Goal: Task Accomplishment & Management: Complete application form

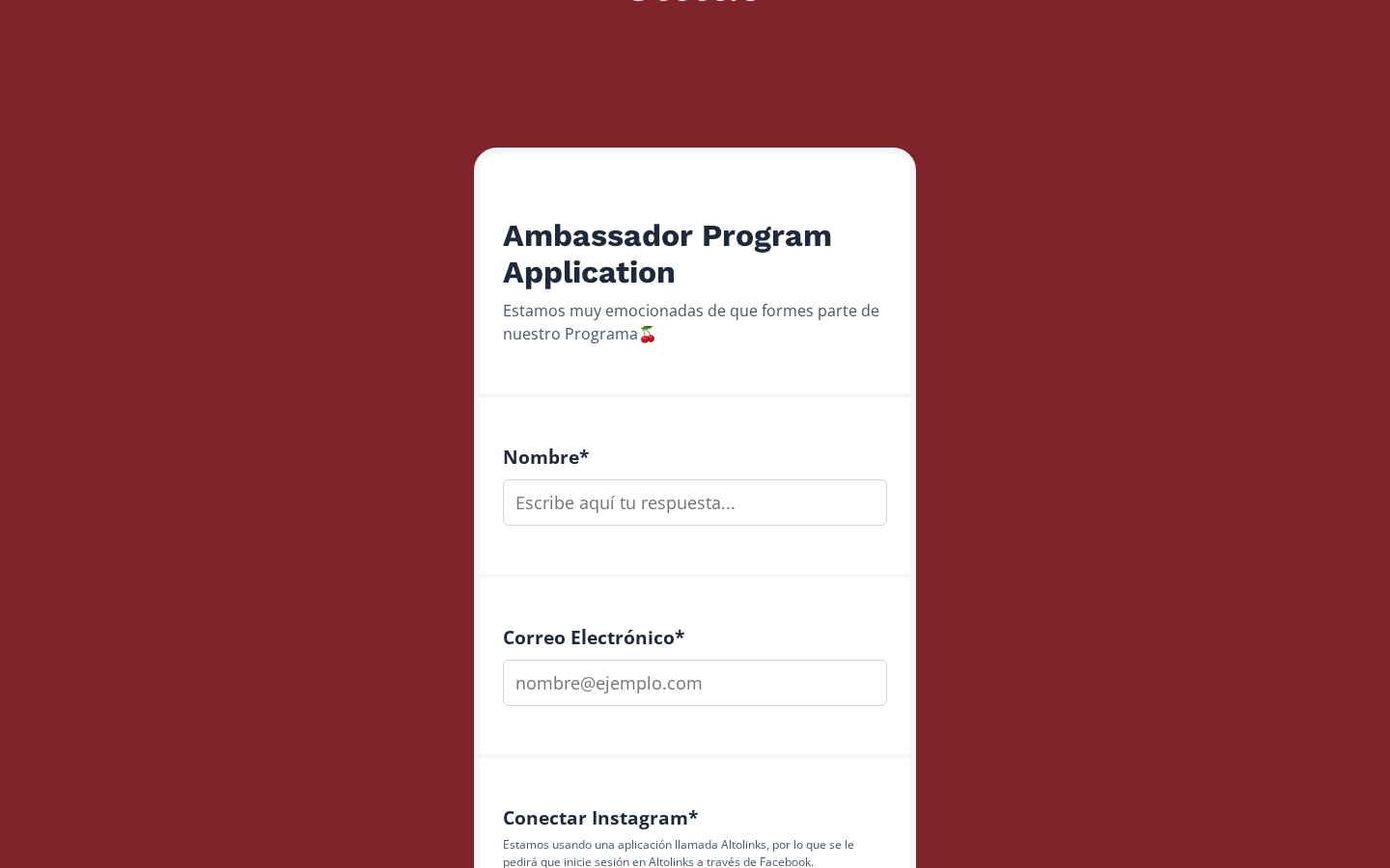
scroll to position [175, 0]
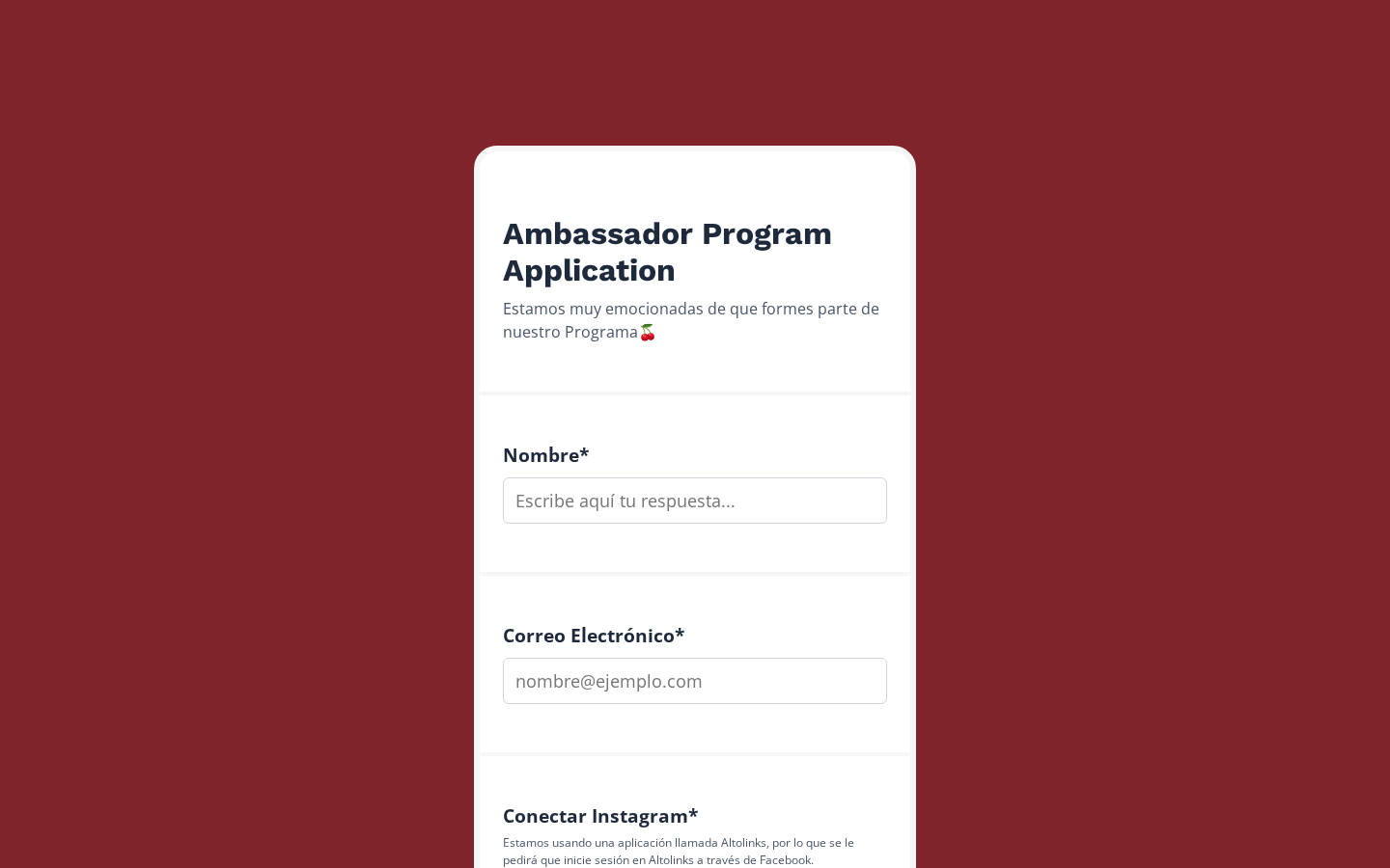
click at [590, 509] on input "text" at bounding box center [694, 501] width 384 height 47
type input "[PERSON_NAME]"
click at [562, 677] on input "email" at bounding box center [694, 681] width 384 height 47
type input "[EMAIL_ADDRESS][DOMAIN_NAME]"
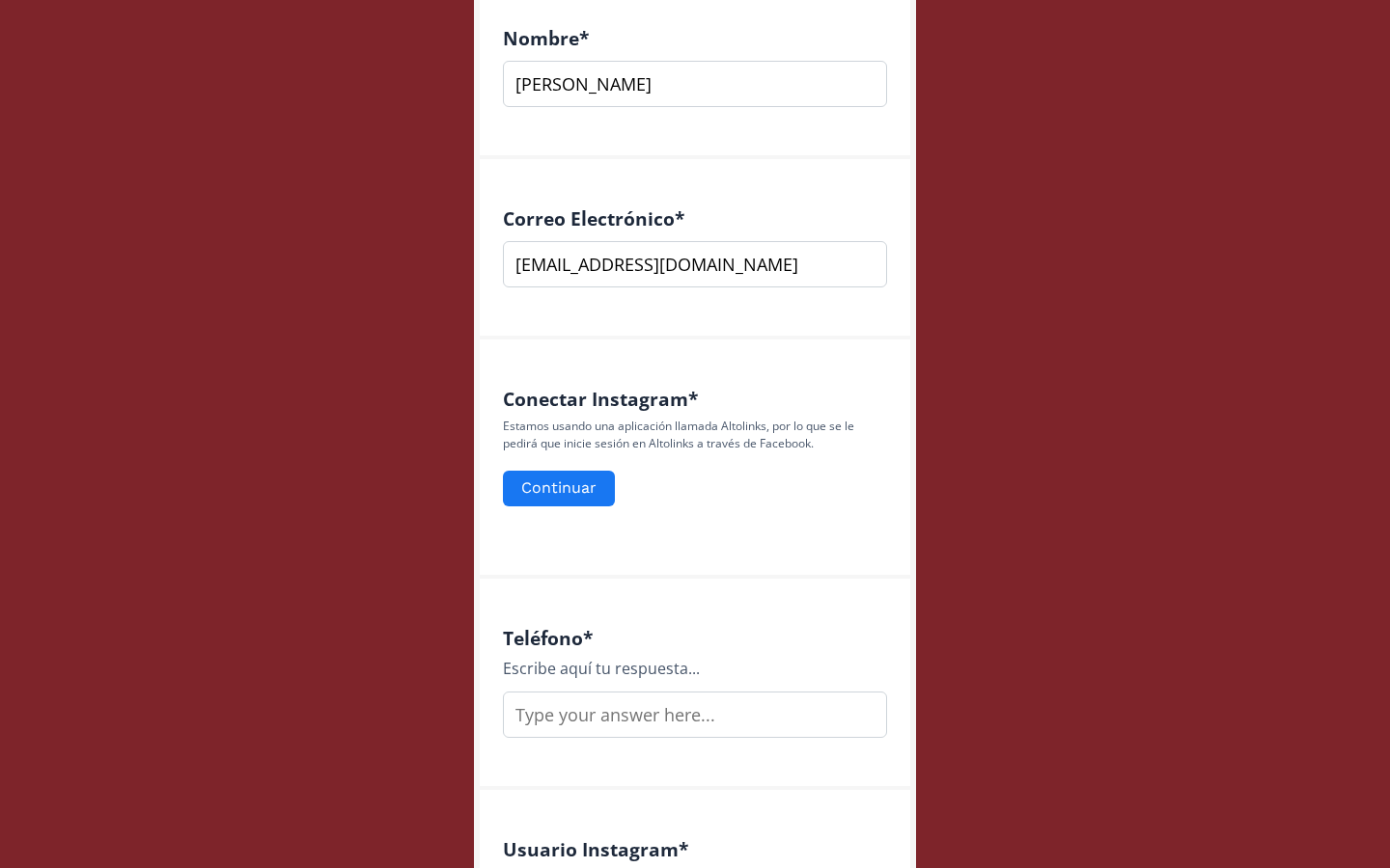
scroll to position [629, 0]
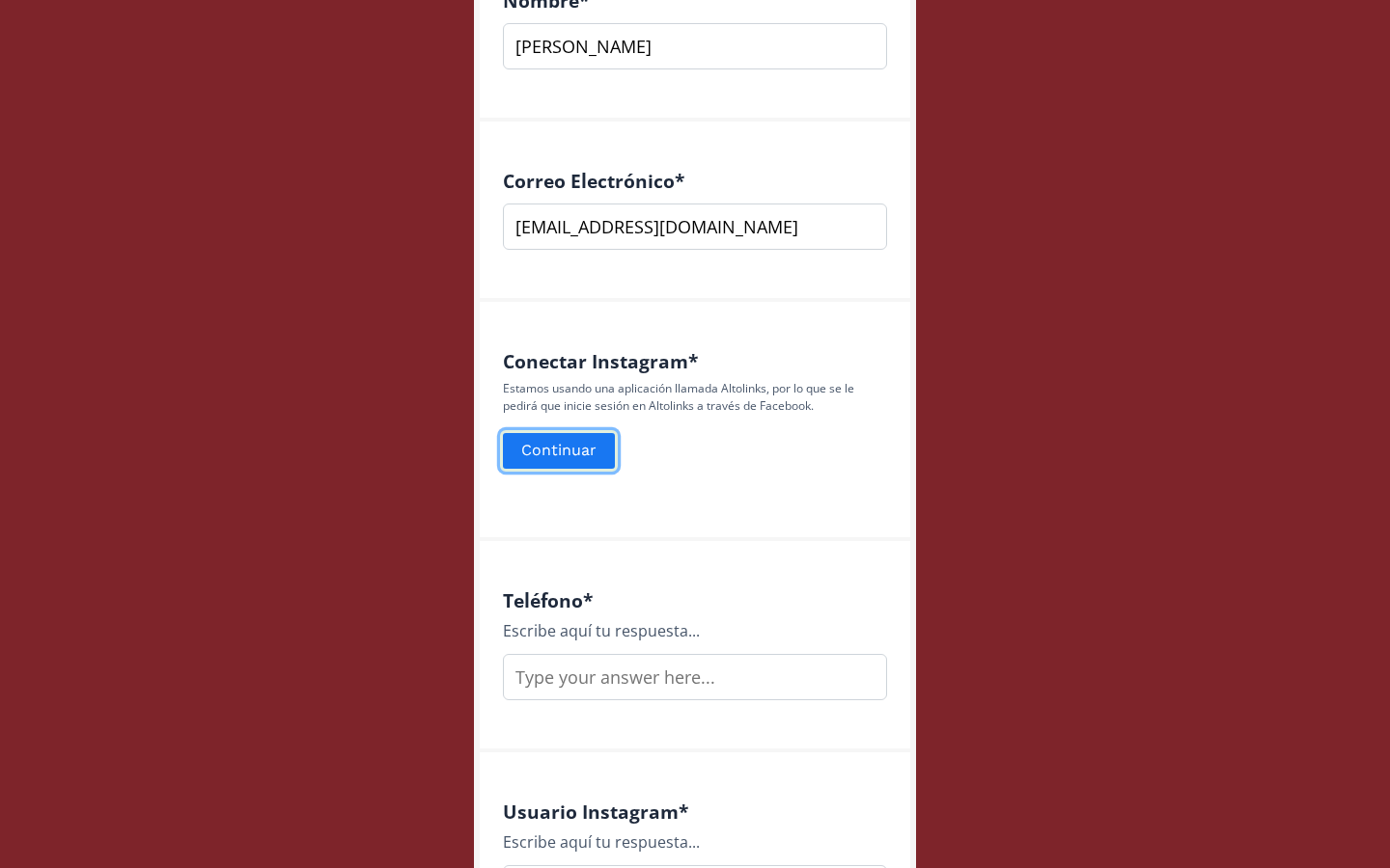
click at [585, 454] on button "Continuar" at bounding box center [558, 451] width 118 height 42
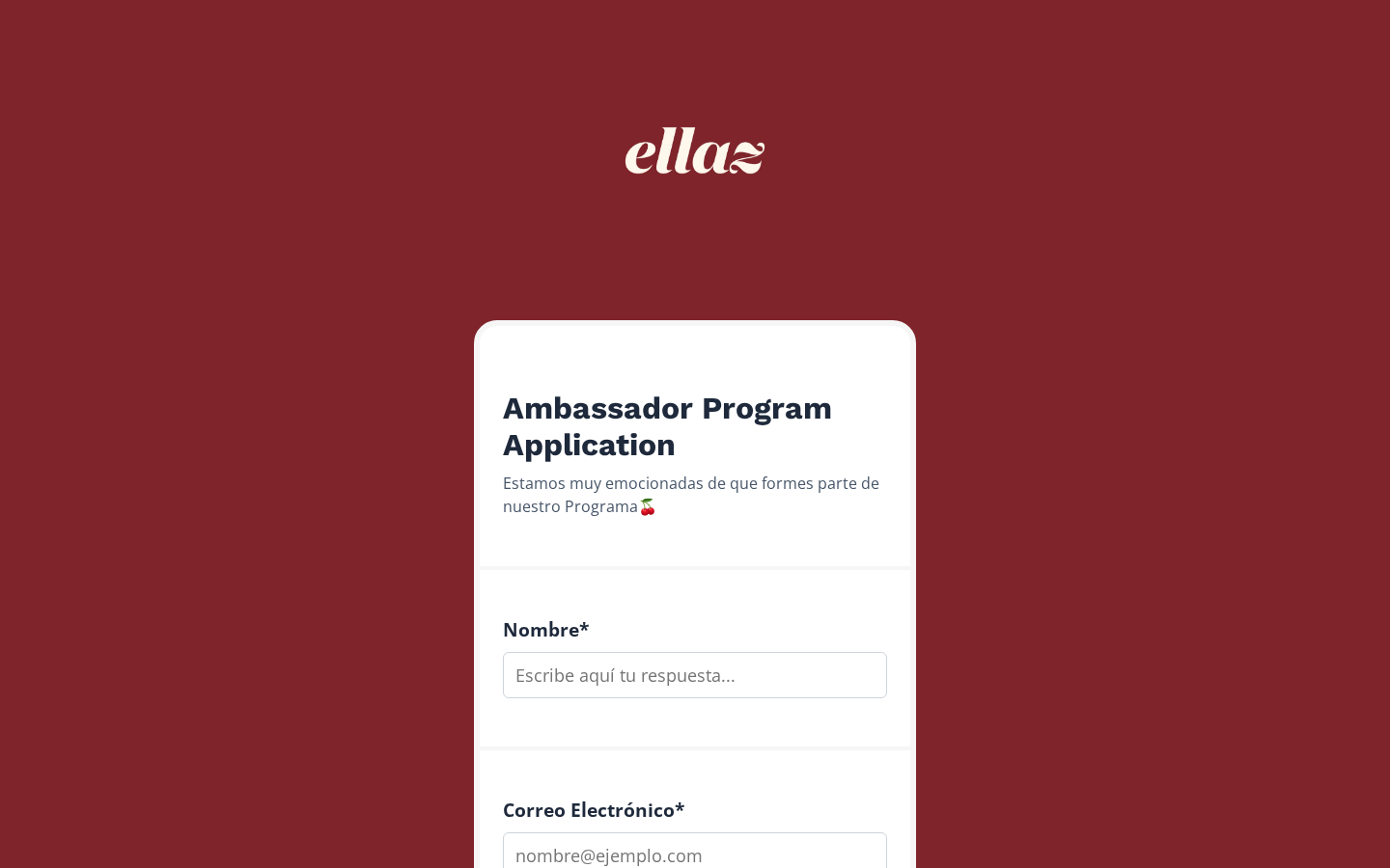
click at [616, 674] on input "text" at bounding box center [694, 676] width 384 height 47
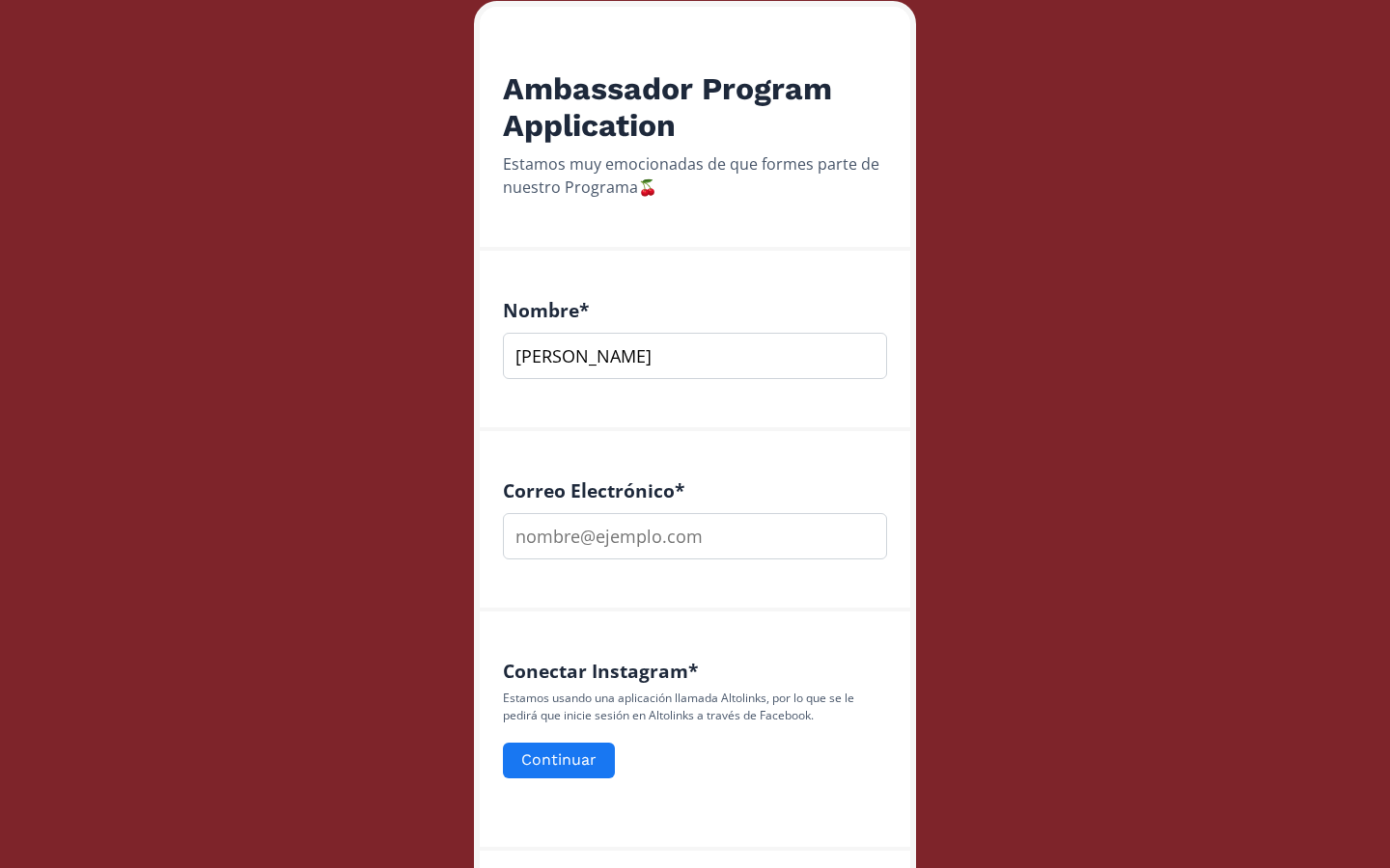
type input "[PERSON_NAME]"
click at [632, 540] on input "email" at bounding box center [694, 537] width 384 height 47
type input "[EMAIL_ADDRESS][DOMAIN_NAME]"
click at [590, 751] on button "Continuar" at bounding box center [558, 760] width 118 height 42
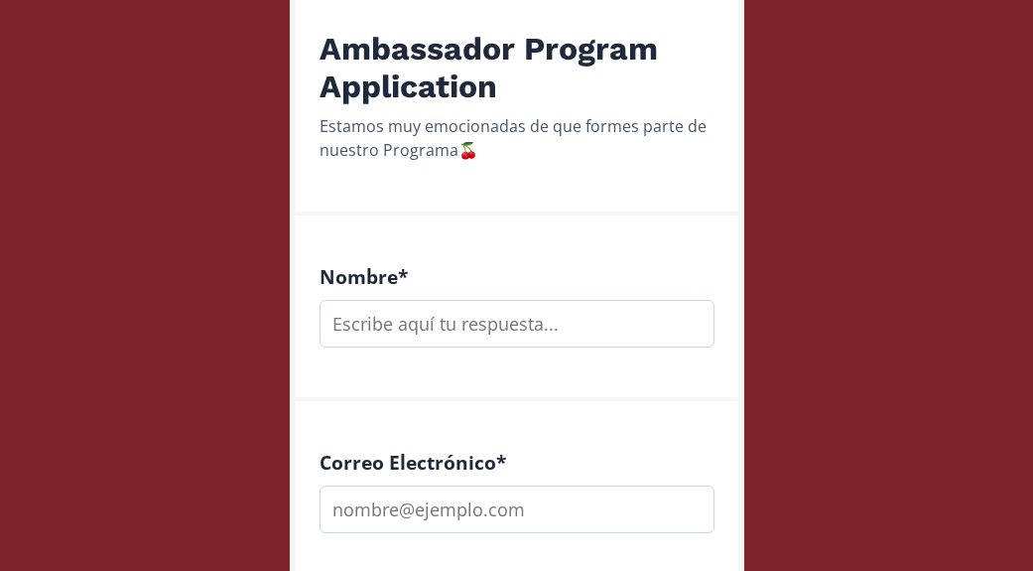
scroll to position [362, 0]
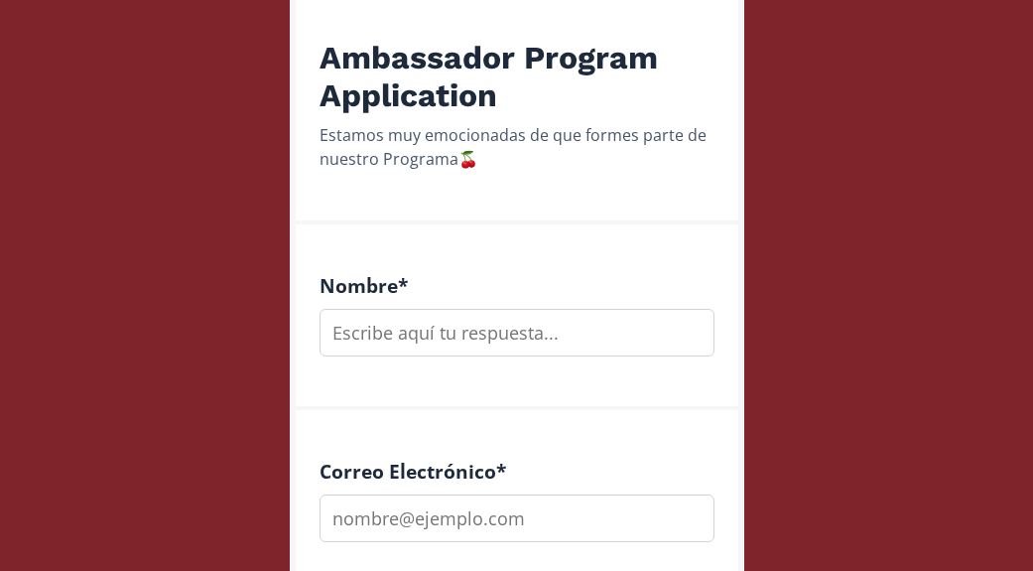
click at [450, 328] on input "text" at bounding box center [517, 333] width 395 height 48
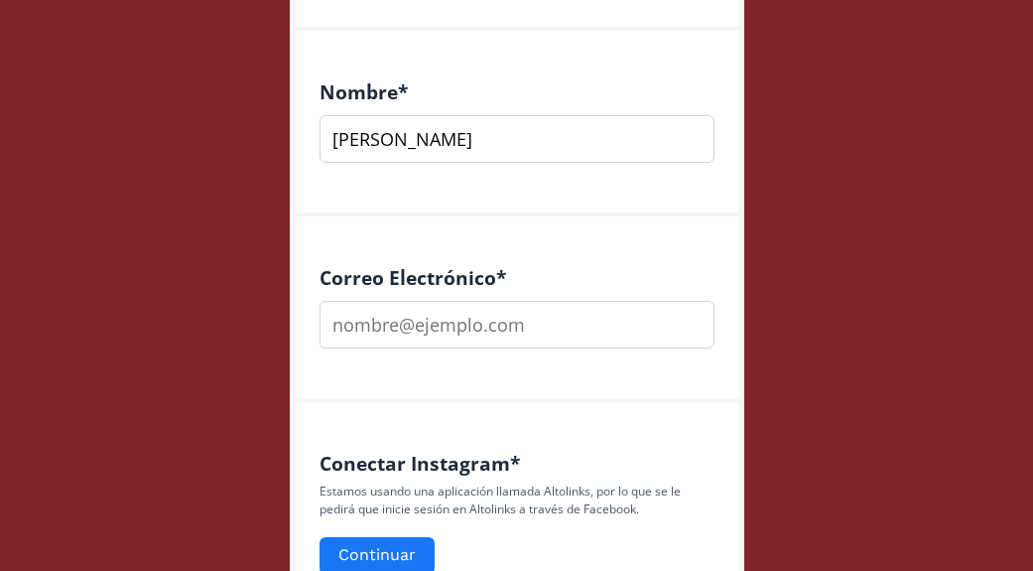
scroll to position [581, 0]
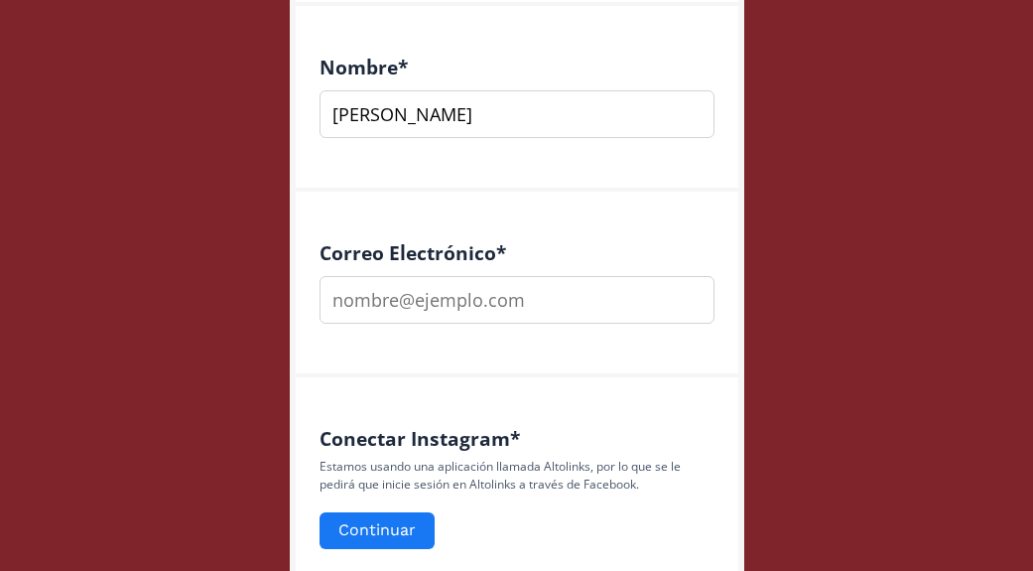
type input "[PERSON_NAME]"
click at [467, 298] on input "email" at bounding box center [517, 300] width 395 height 48
type input "[EMAIL_ADDRESS][DOMAIN_NAME]"
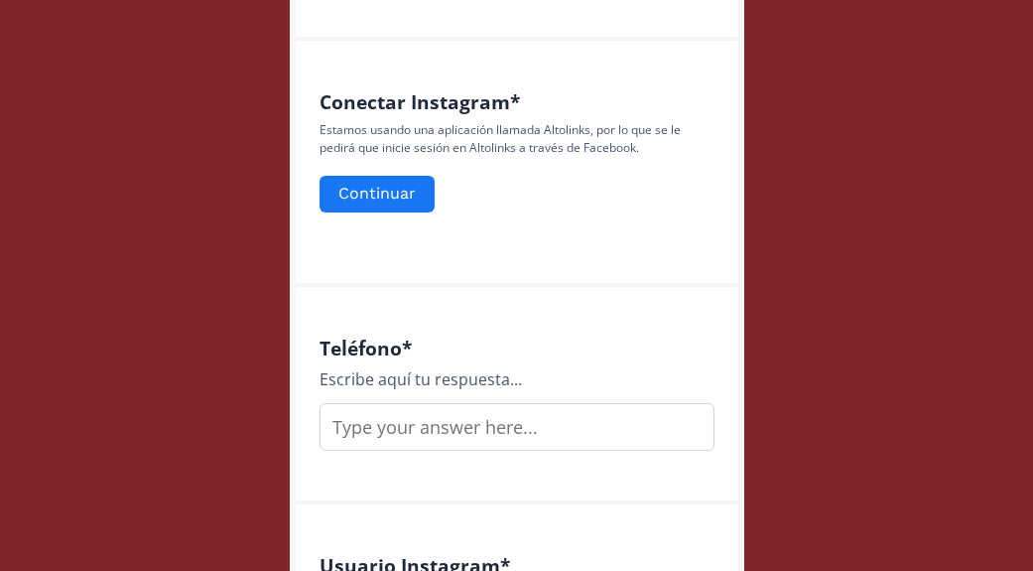
scroll to position [938, 0]
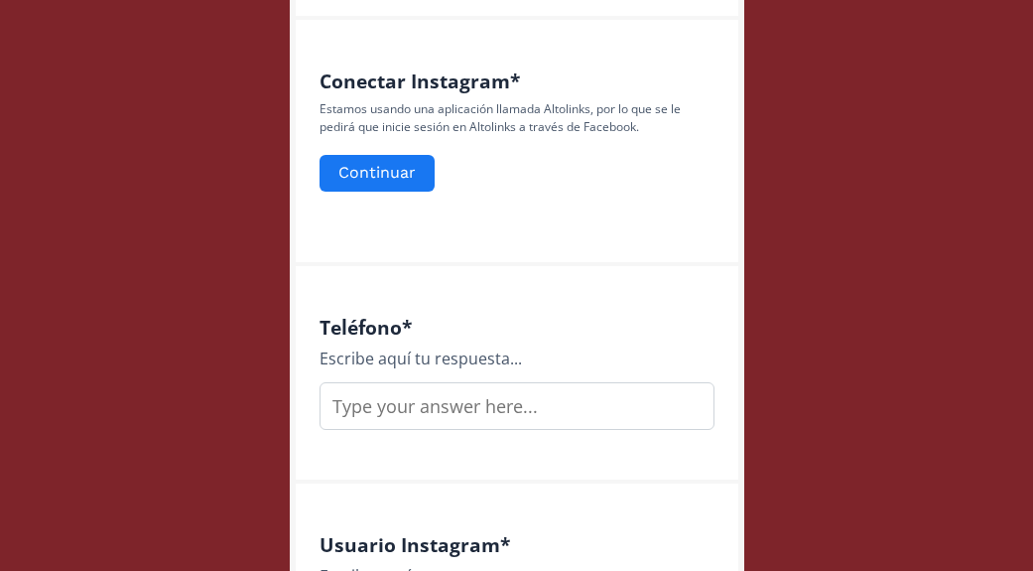
click at [496, 400] on input "text" at bounding box center [517, 406] width 395 height 48
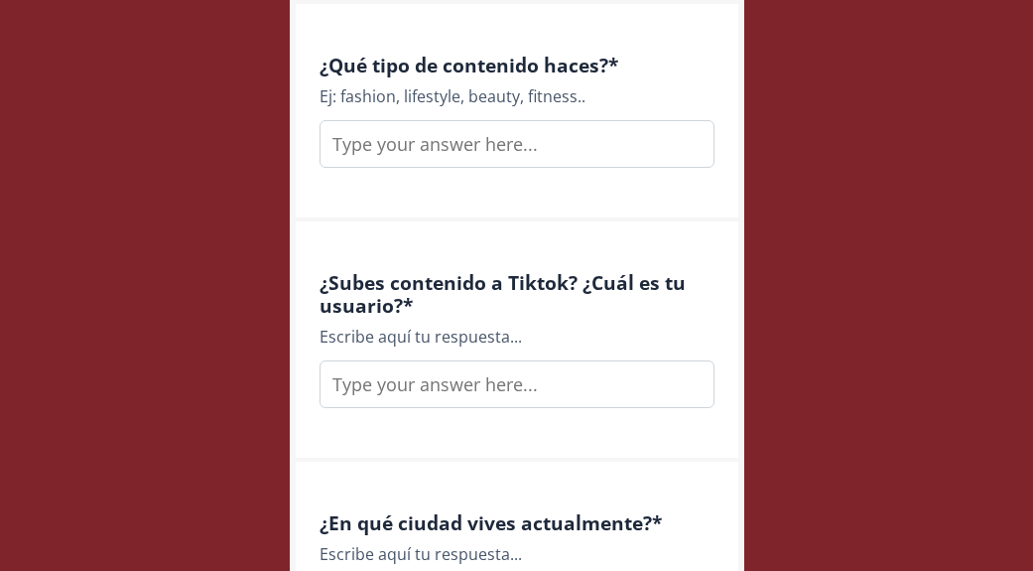
scroll to position [1366, 0]
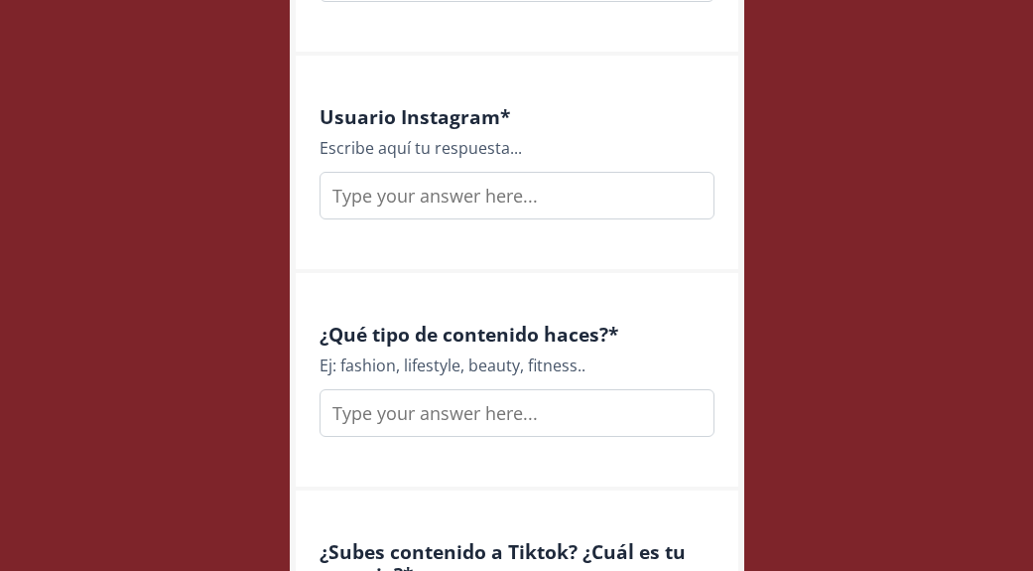
type input "5541108927"
click at [478, 208] on input "text" at bounding box center [517, 196] width 395 height 48
type input "michelleamkie"
click at [488, 406] on input "text" at bounding box center [517, 413] width 395 height 48
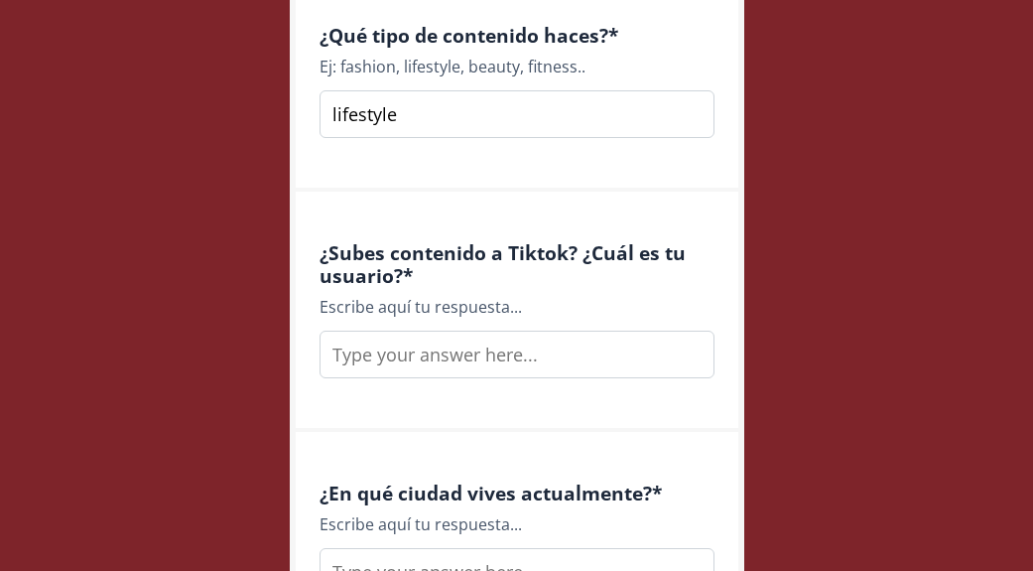
scroll to position [1677, 0]
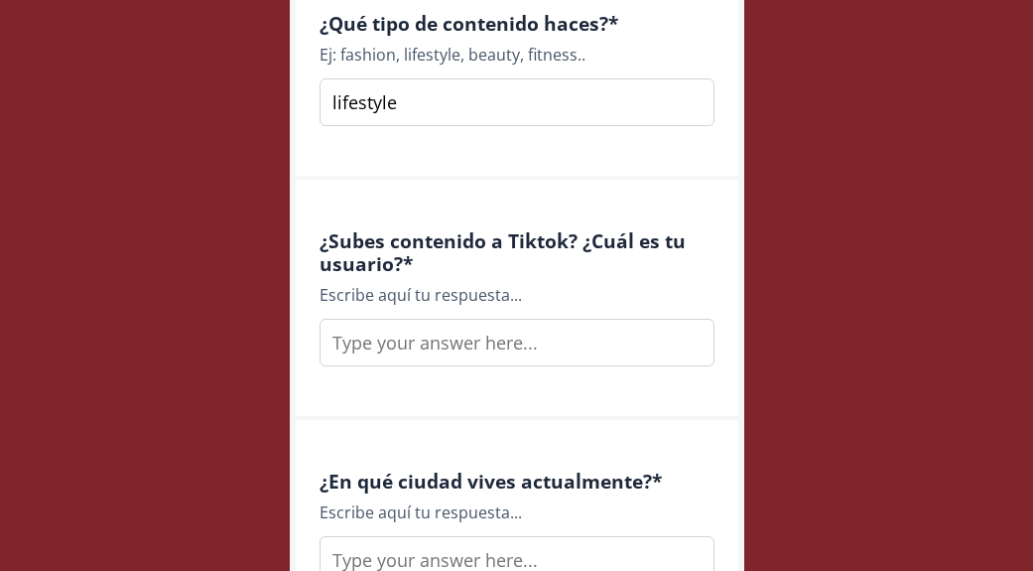
type input "lifestyle"
click at [468, 340] on input "text" at bounding box center [517, 343] width 395 height 48
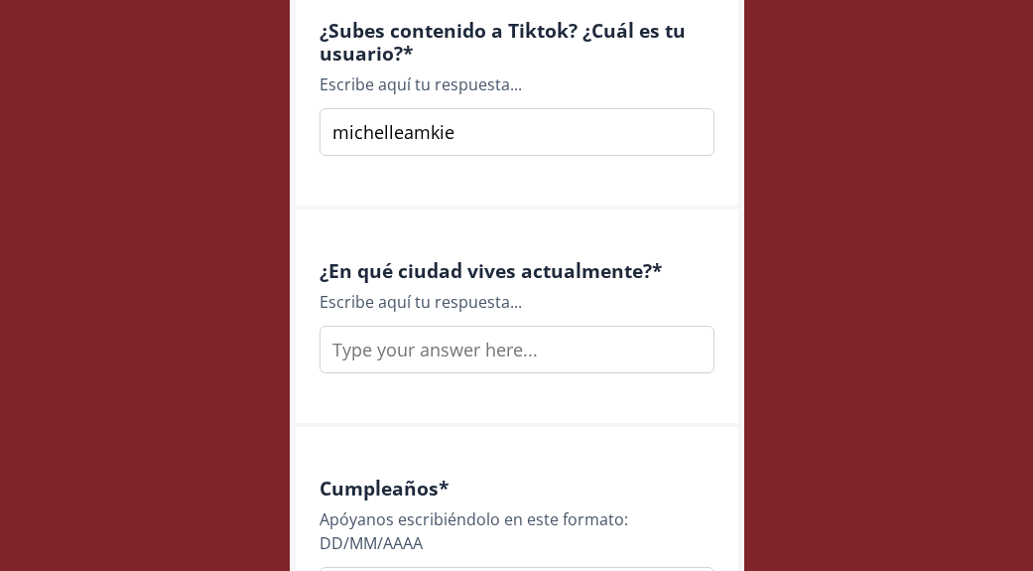
scroll to position [1893, 0]
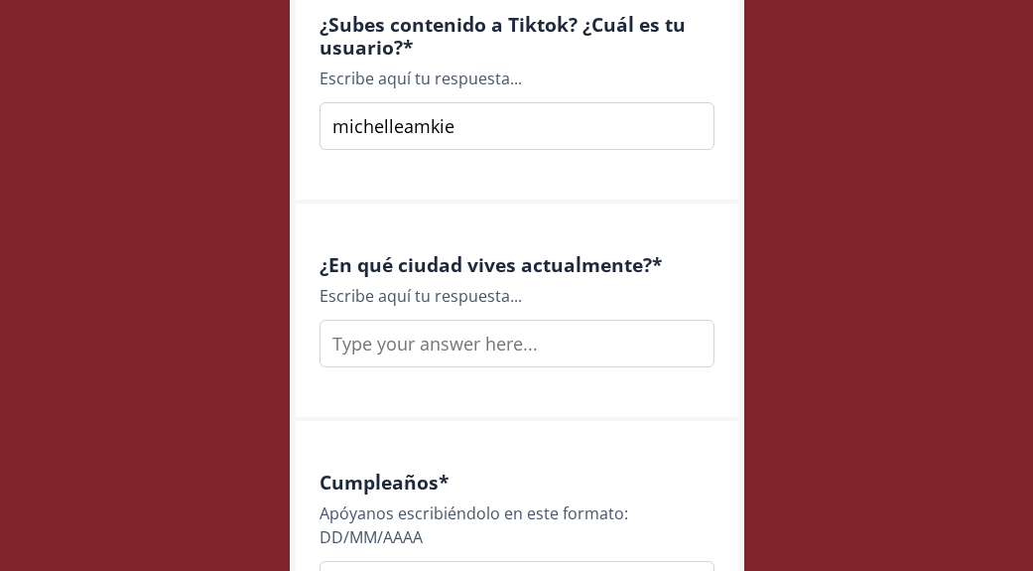
type input "michelleamkie"
click at [522, 363] on input "text" at bounding box center [517, 344] width 395 height 48
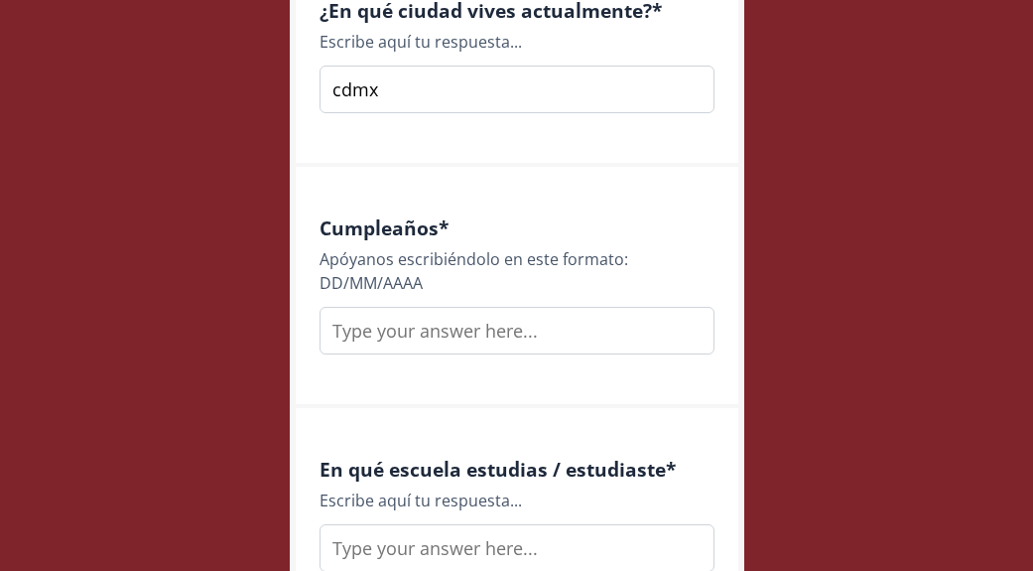
scroll to position [2157, 0]
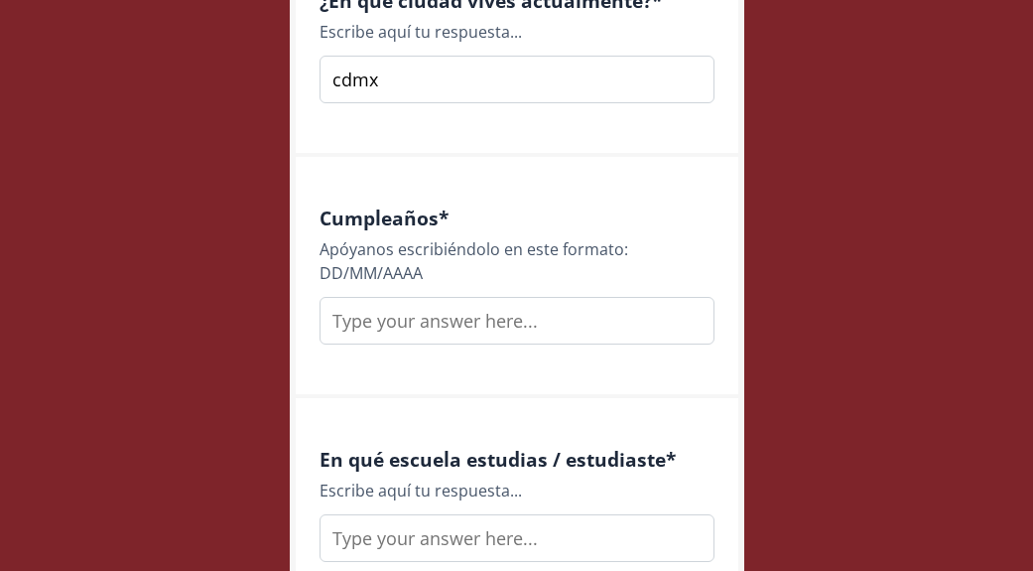
type input "cdmx"
click at [448, 305] on input "text" at bounding box center [517, 321] width 395 height 48
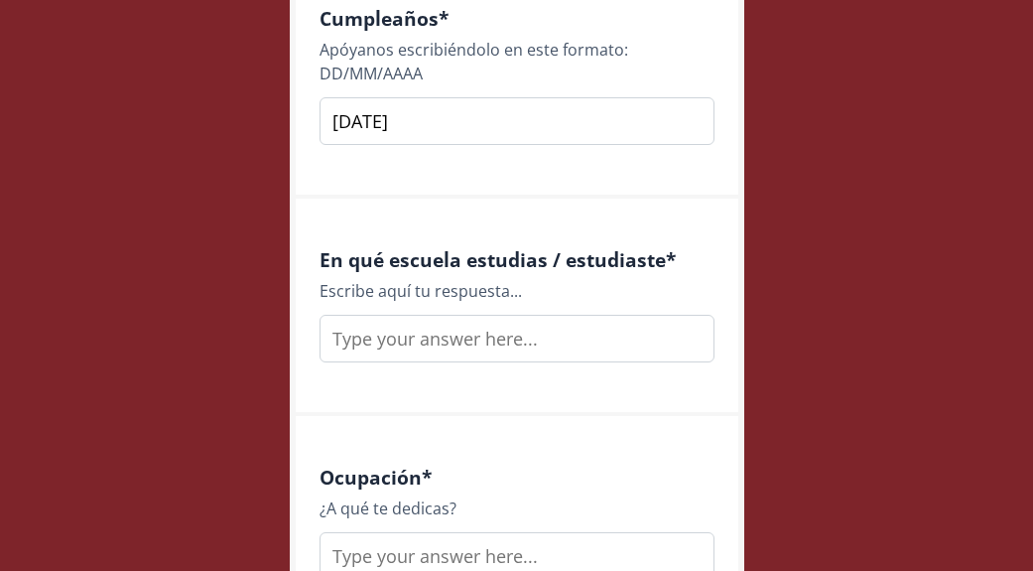
scroll to position [2375, 0]
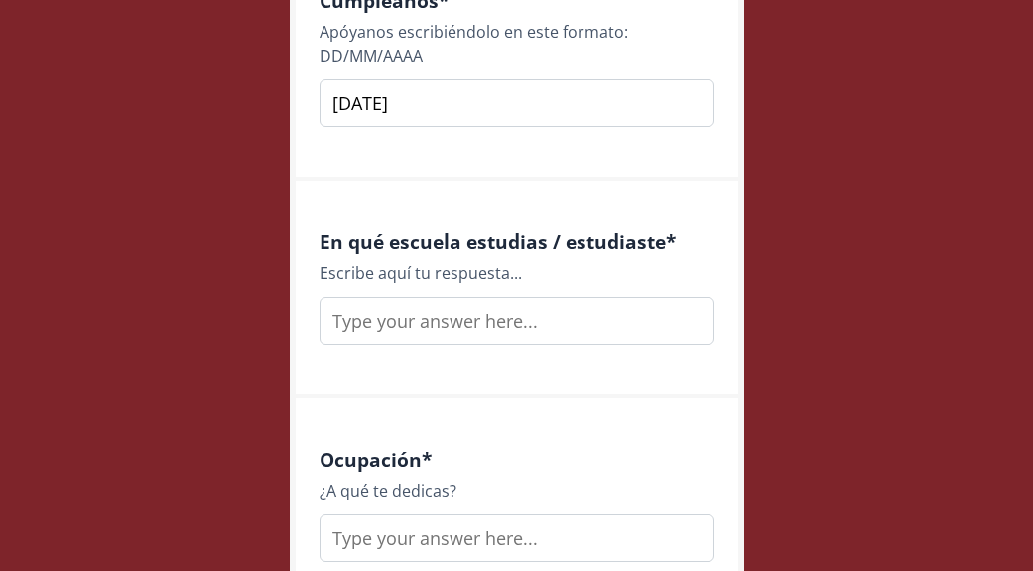
type input "18/10/2003"
click at [524, 321] on input "text" at bounding box center [517, 321] width 395 height 48
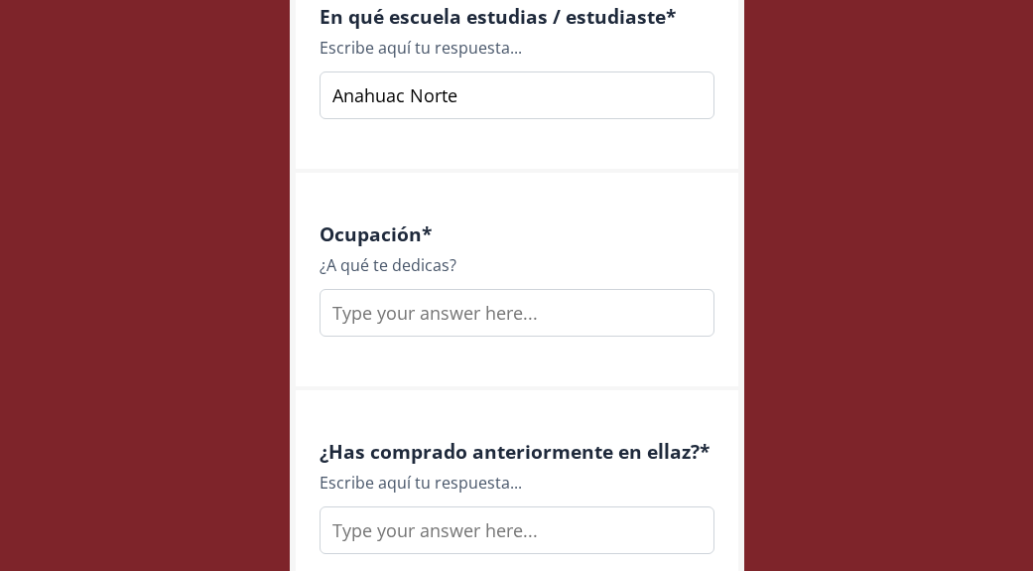
scroll to position [2606, 0]
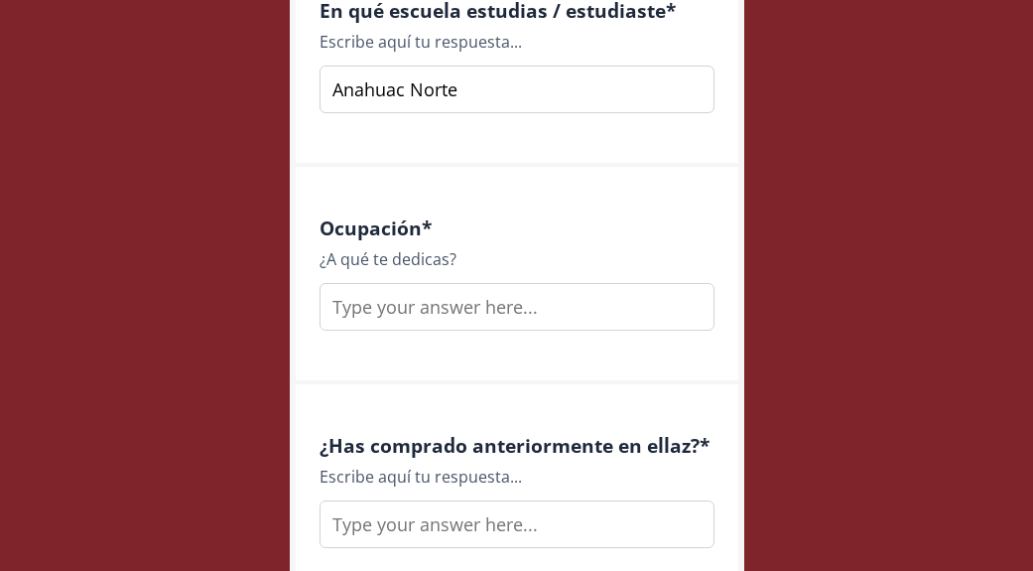
type input "Anahuac Norte"
click at [598, 311] on input "text" at bounding box center [517, 307] width 395 height 48
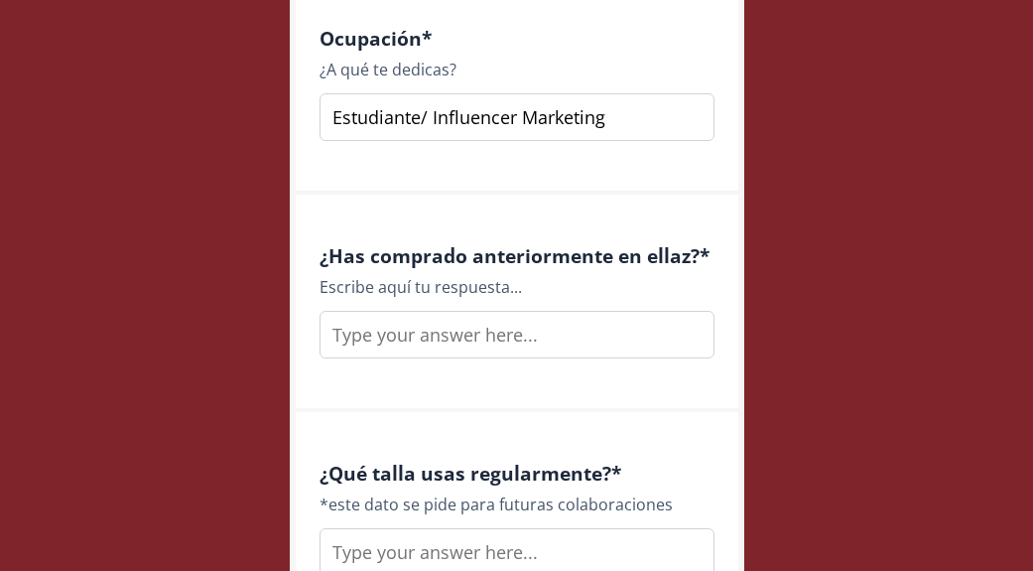
scroll to position [2807, 0]
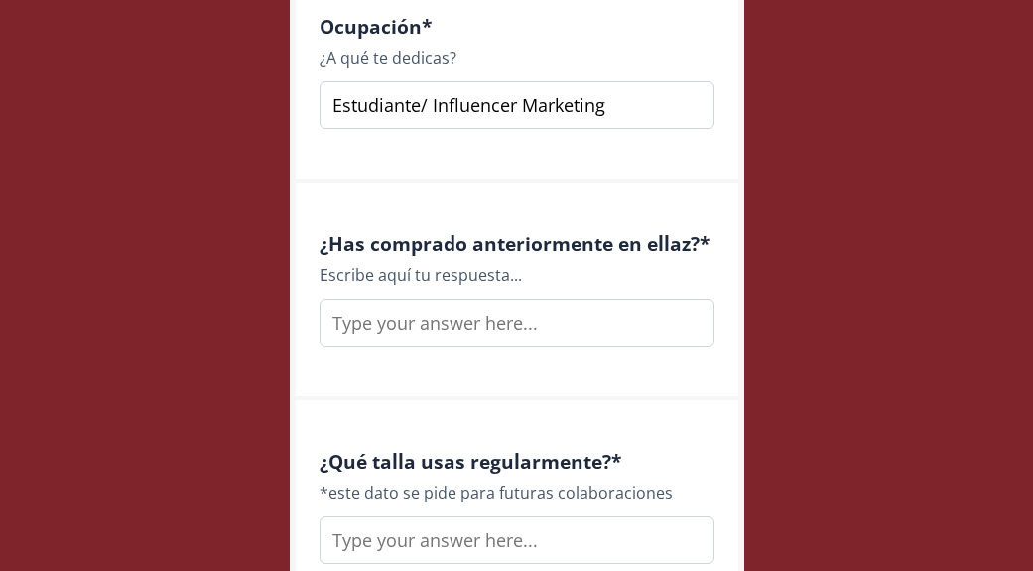
type input "Estudiante/ Influencer Marketing"
click at [604, 315] on input "text" at bounding box center [517, 323] width 395 height 48
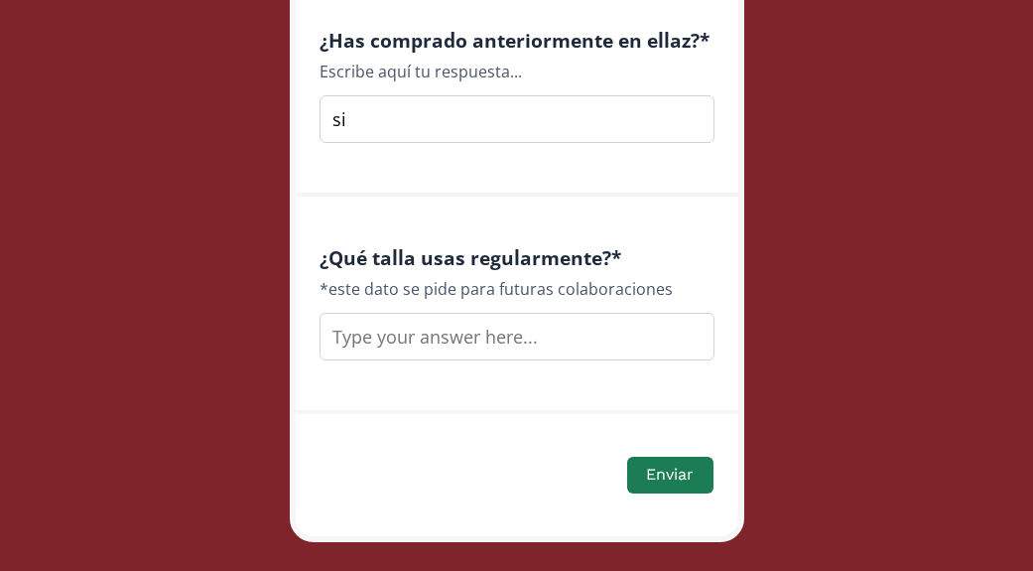
scroll to position [3013, 0]
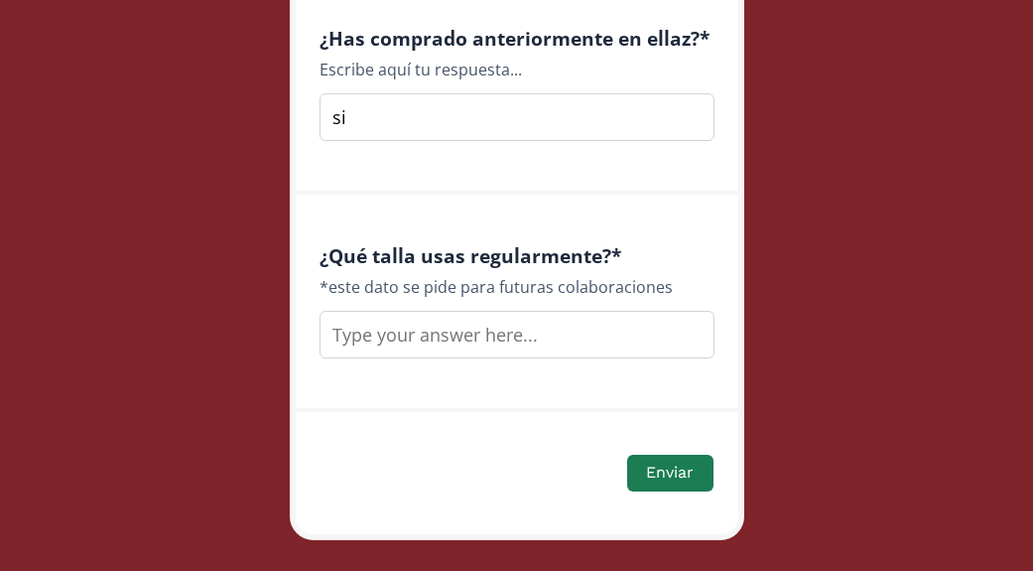
type input "si"
click at [518, 341] on input "text" at bounding box center [517, 335] width 395 height 48
type input "small"
click at [666, 473] on button "Enviar" at bounding box center [669, 473] width 91 height 43
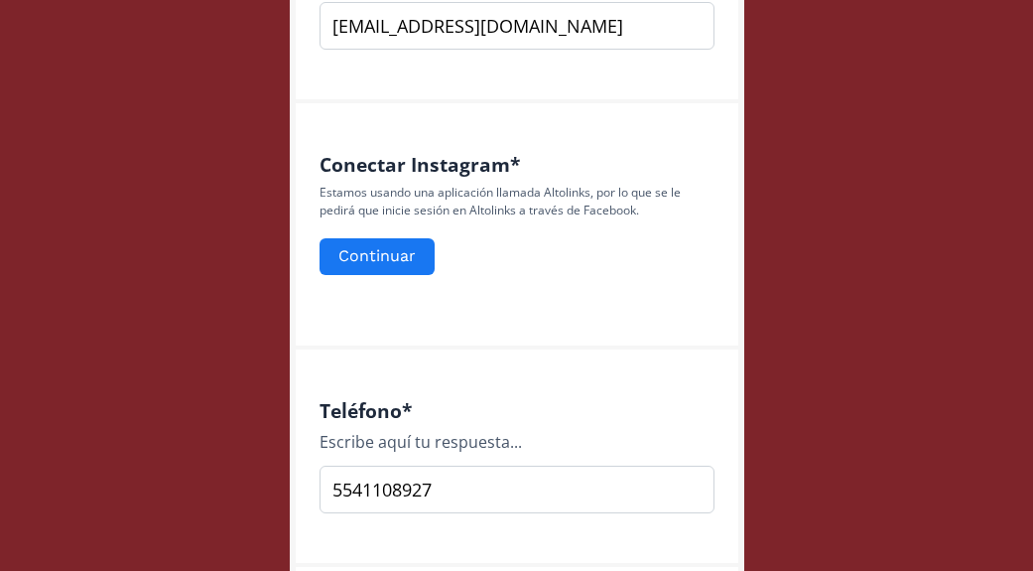
scroll to position [851, 0]
